Goal: Task Accomplishment & Management: Use online tool/utility

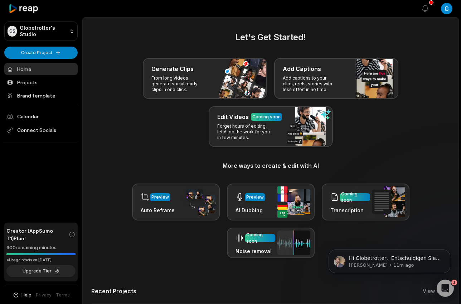
click at [34, 122] on ul "Home Projects Brand template Calendar Connect Socials" at bounding box center [40, 102] width 73 height 78
click at [34, 117] on link "Calendar" at bounding box center [40, 116] width 73 height 12
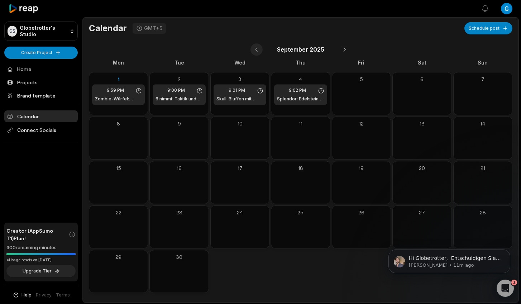
click at [258, 50] on button at bounding box center [256, 49] width 12 height 12
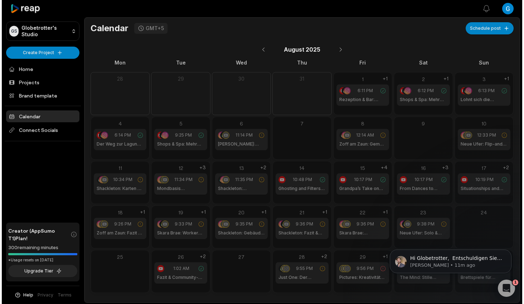
scroll to position [1, 0]
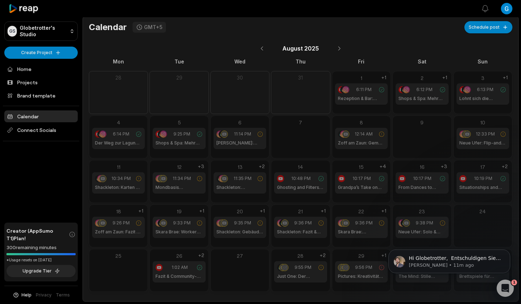
click at [461, 134] on span "12:33 PM" at bounding box center [484, 134] width 19 height 6
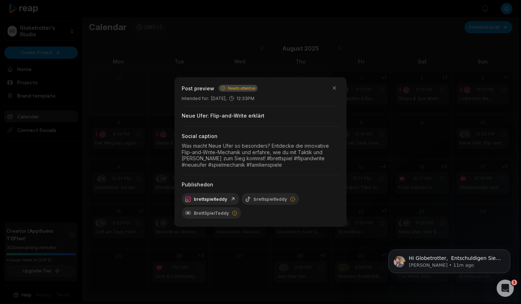
click at [459, 137] on div at bounding box center [260, 152] width 521 height 304
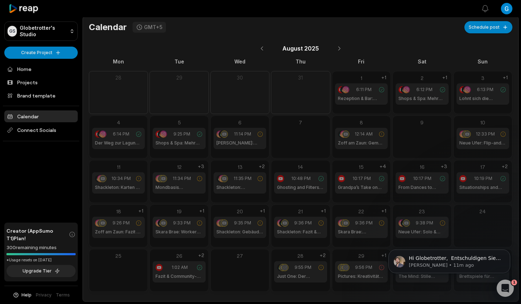
click at [187, 186] on h1 "Mondbasis Shackleton: Einstieg" at bounding box center [178, 187] width 47 height 6
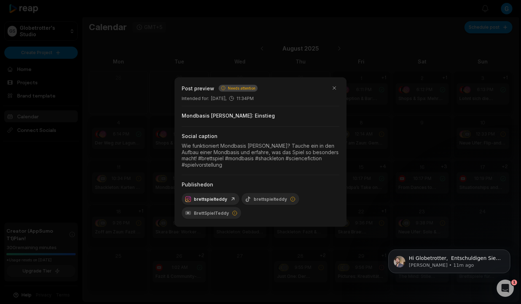
click at [230, 247] on div at bounding box center [260, 152] width 521 height 304
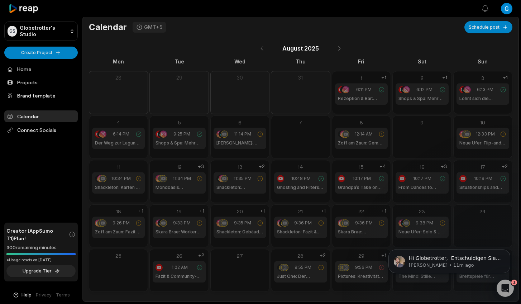
click at [354, 276] on h1 "Pictures: Kreativität am Tisch" at bounding box center [361, 276] width 47 height 6
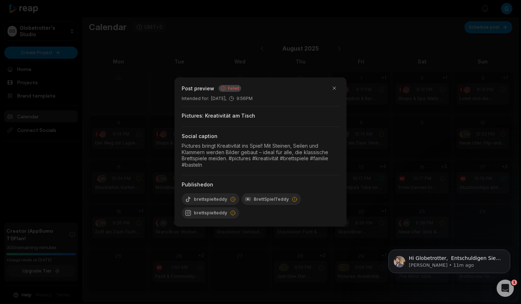
click at [355, 275] on div at bounding box center [260, 152] width 521 height 304
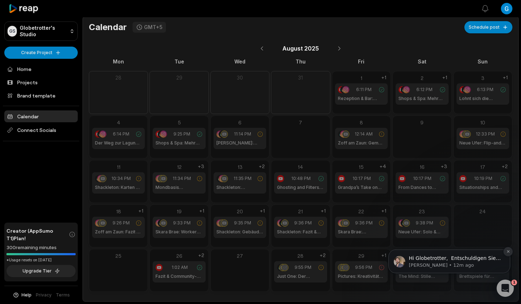
click at [461, 252] on icon "Dismiss notification" at bounding box center [508, 251] width 4 height 4
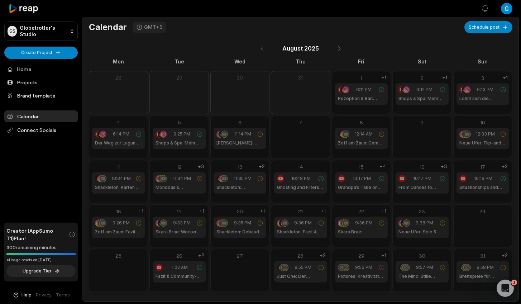
click at [461, 275] on h1 "Brettspiele für Skeptiker" at bounding box center [482, 276] width 47 height 6
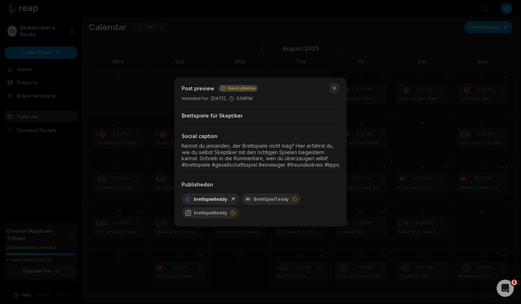
click at [336, 86] on button "button" at bounding box center [334, 88] width 10 height 10
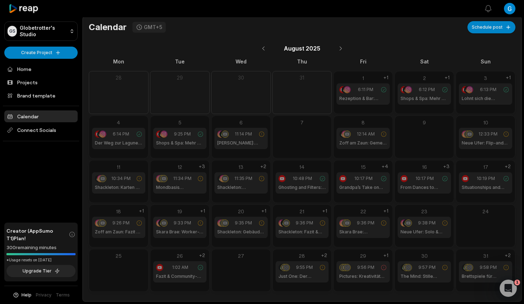
click at [461, 274] on h1 "Brettspiele für Skeptiker" at bounding box center [486, 276] width 48 height 6
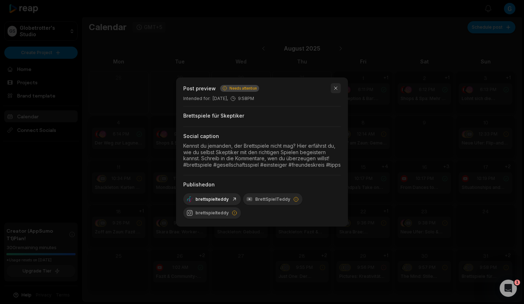
click at [336, 91] on button "button" at bounding box center [336, 88] width 10 height 10
